Goal: Check status: Check status

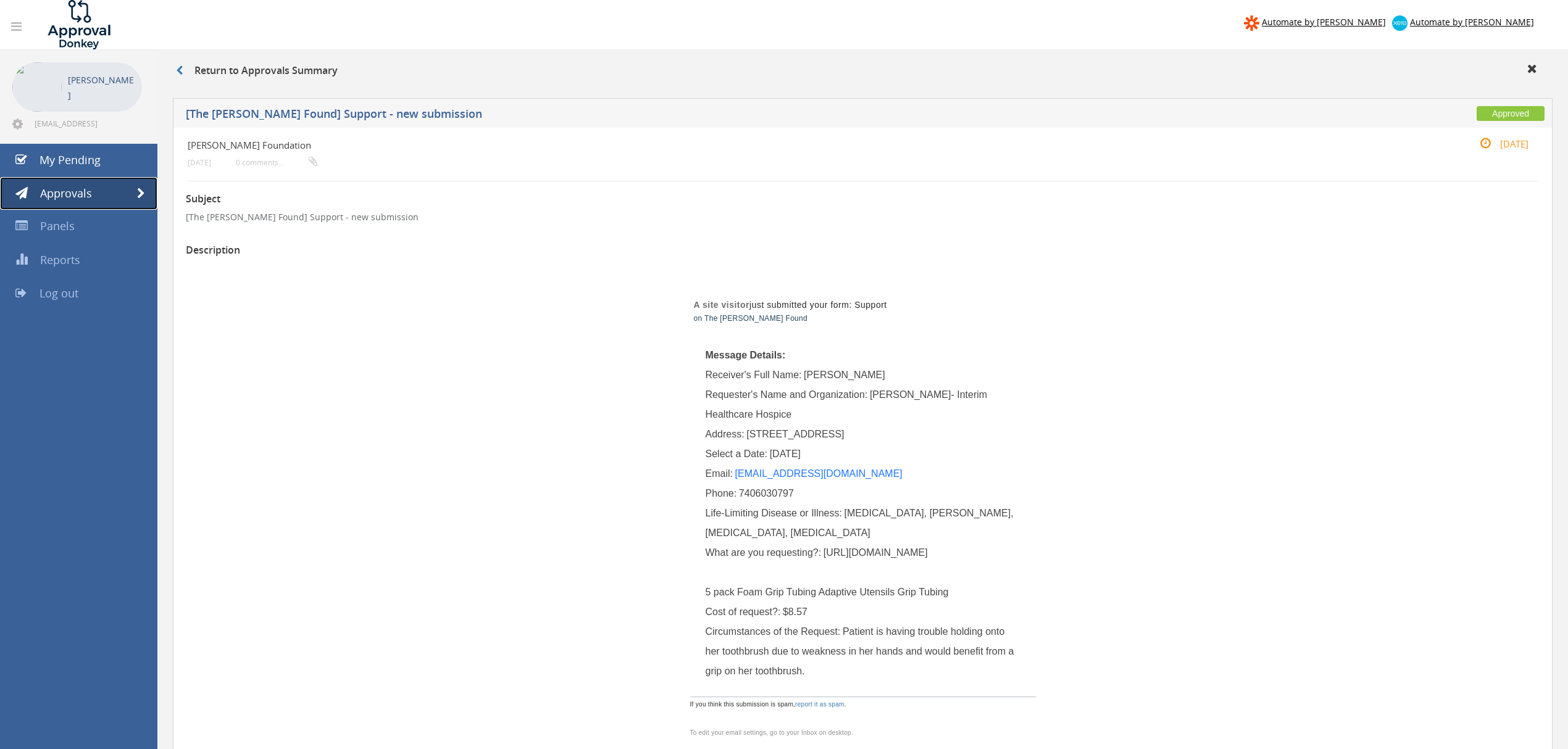
click at [144, 186] on link "Approvals" at bounding box center [78, 194] width 157 height 33
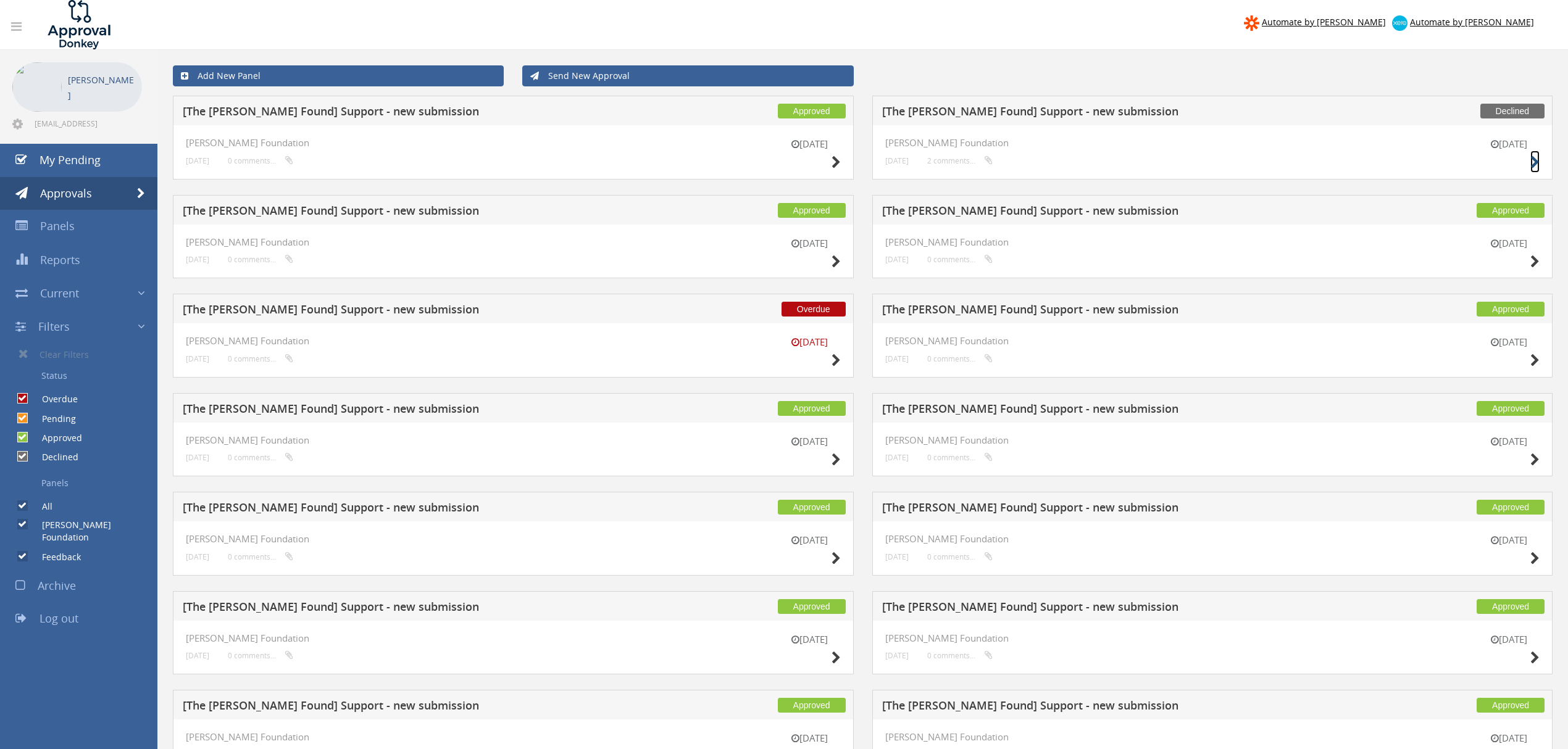
click at [1537, 160] on icon at bounding box center [1534, 162] width 9 height 13
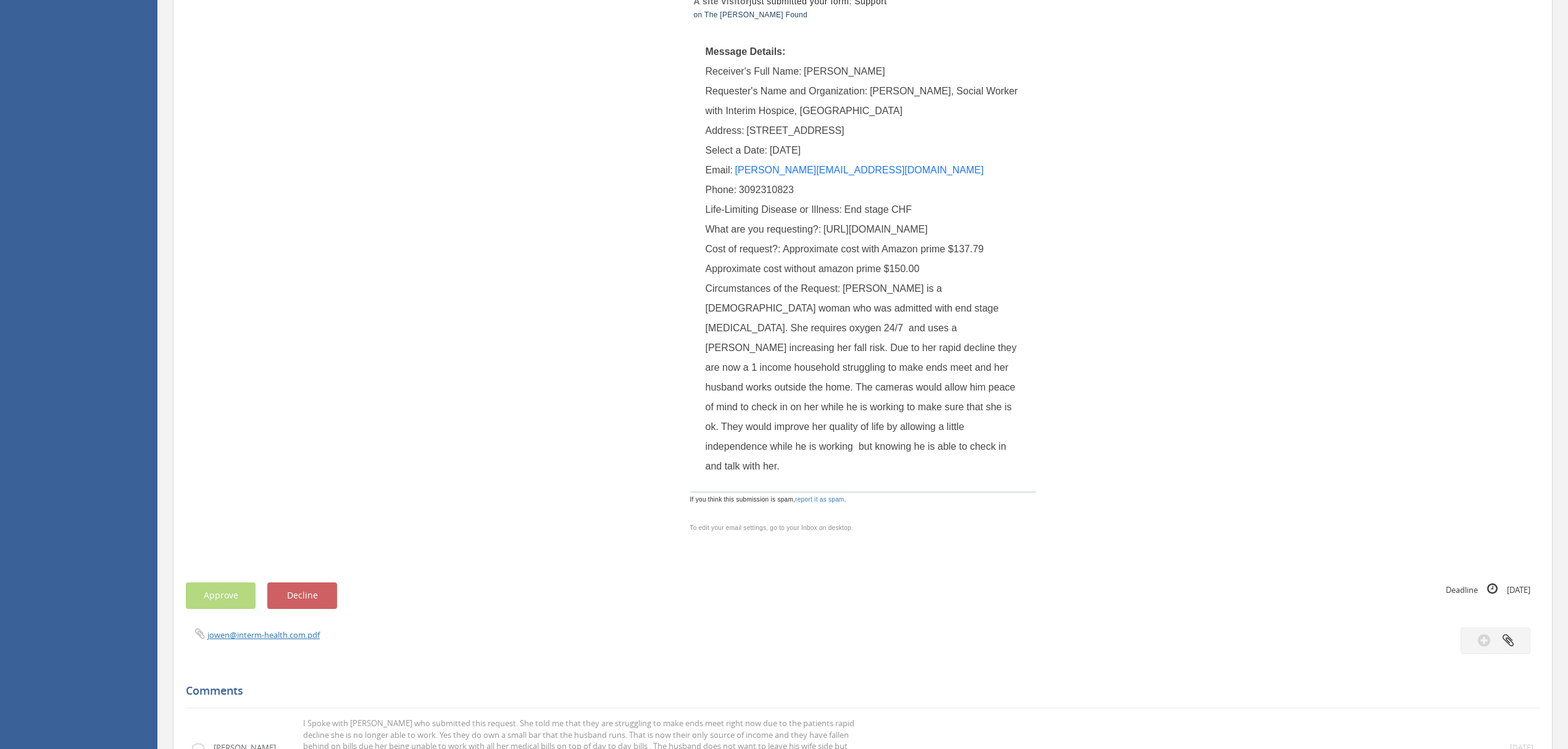
scroll to position [107, 0]
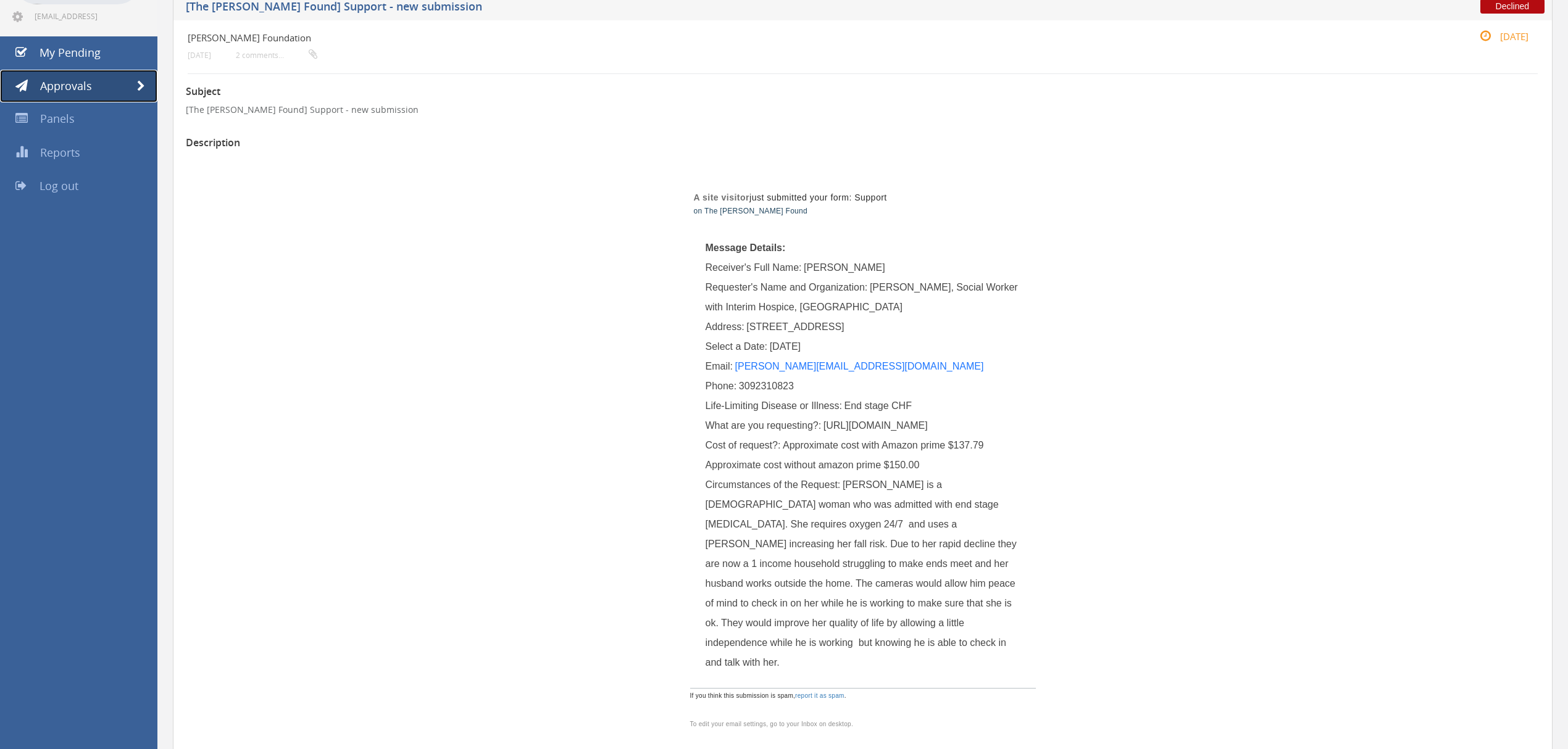
click at [144, 79] on link "Approvals" at bounding box center [78, 86] width 157 height 33
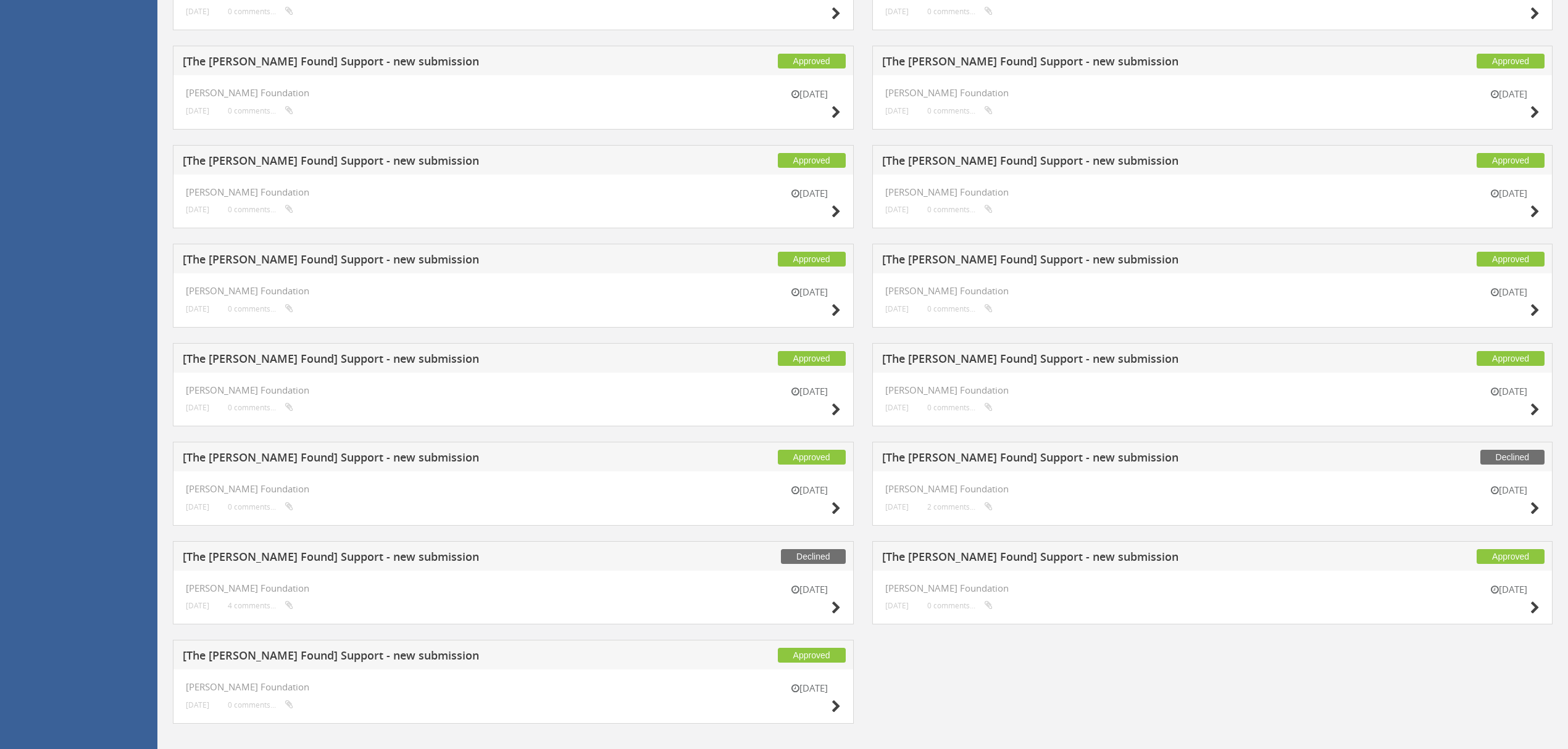
scroll to position [664, 0]
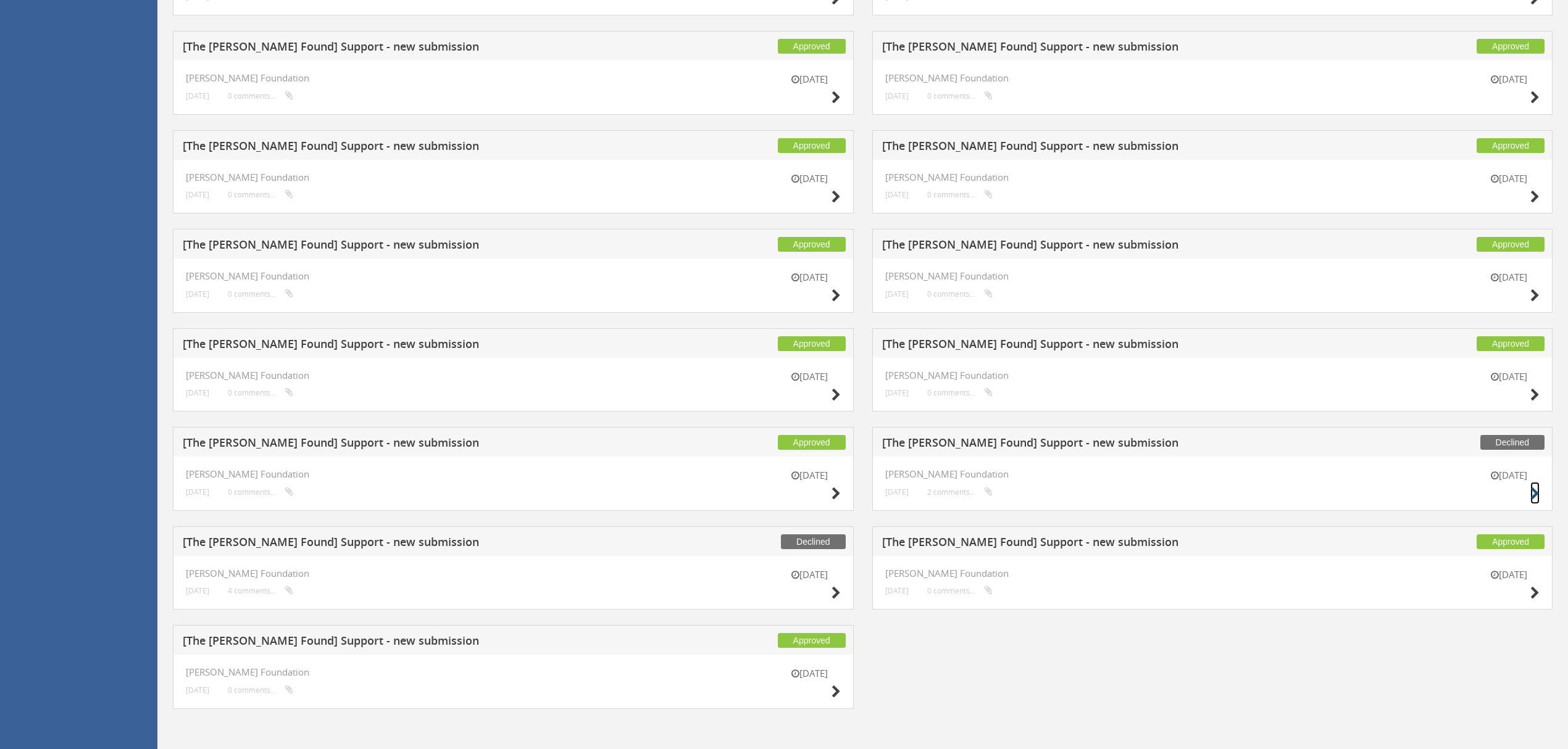
click at [1532, 487] on small at bounding box center [1534, 493] width 9 height 17
